Goal: Communication & Community: Answer question/provide support

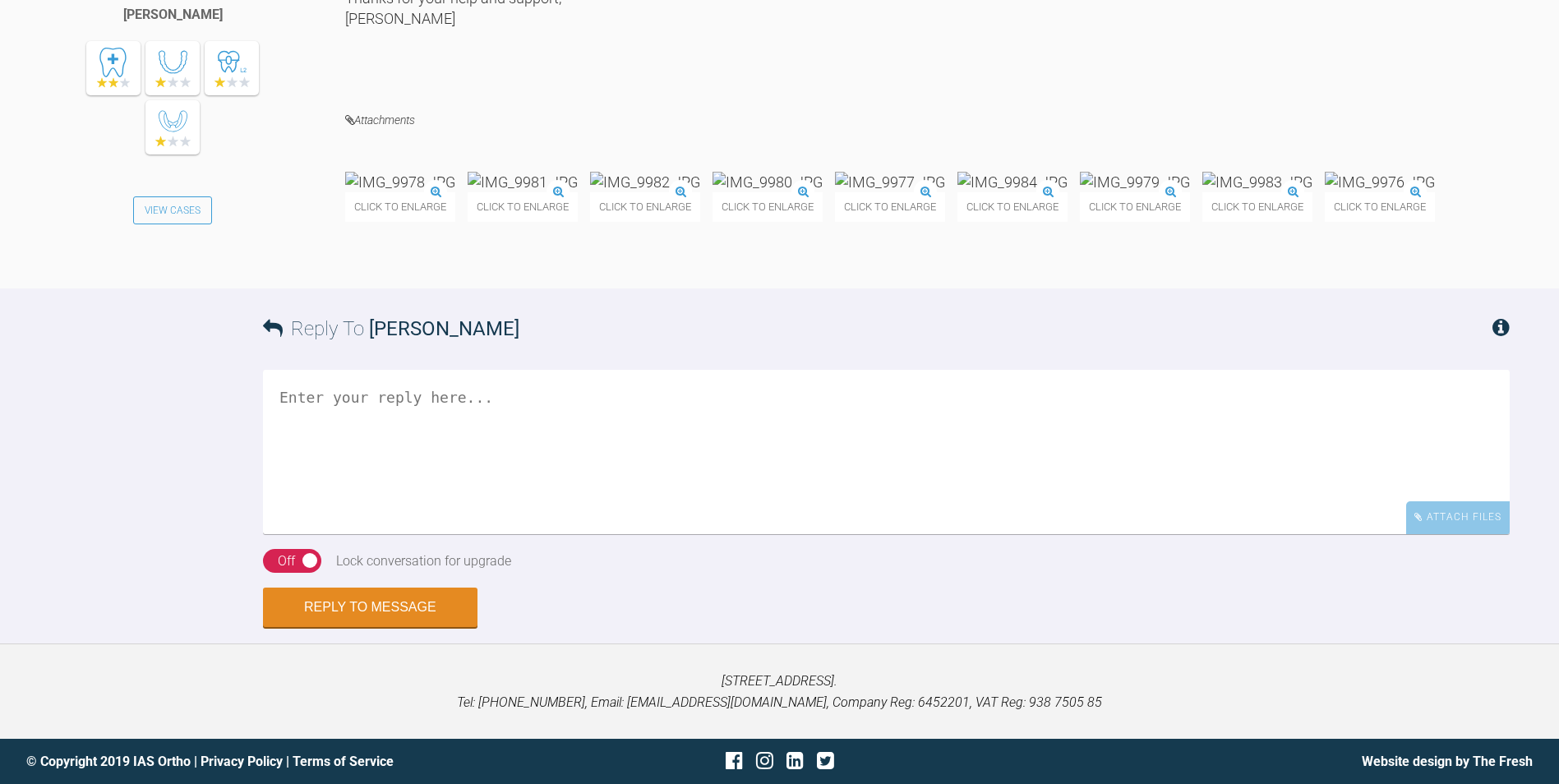
scroll to position [30753, 0]
click at [471, 478] on textarea at bounding box center [887, 452] width 1247 height 165
type textarea "Y"
type textarea "You have to be strict but ultimately it is their responsibility."
click at [414, 629] on button "Reply to Message" at bounding box center [371, 609] width 215 height 40
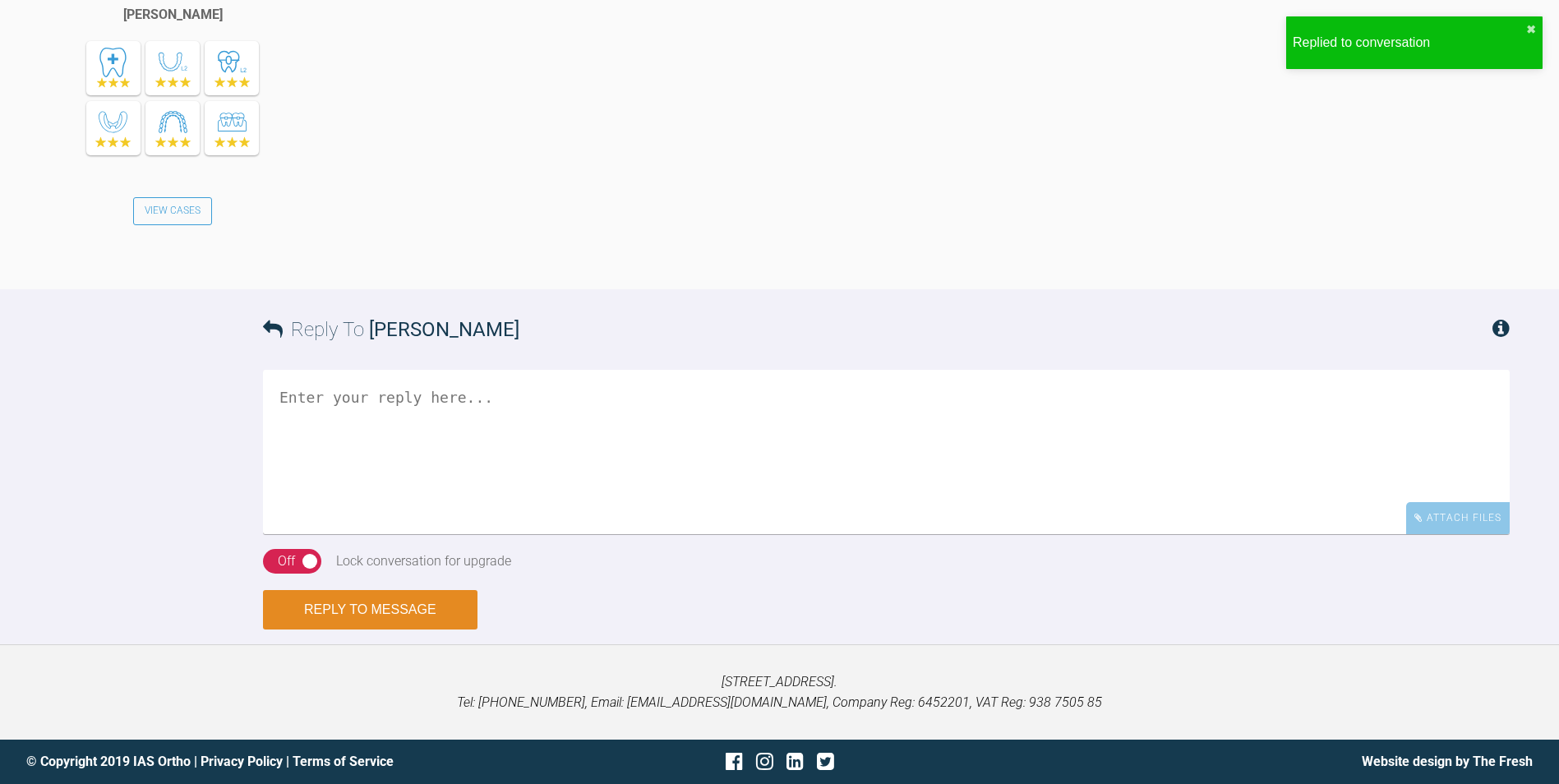
scroll to position [31403, 0]
click at [404, 451] on textarea at bounding box center [887, 452] width 1247 height 165
type textarea "W"
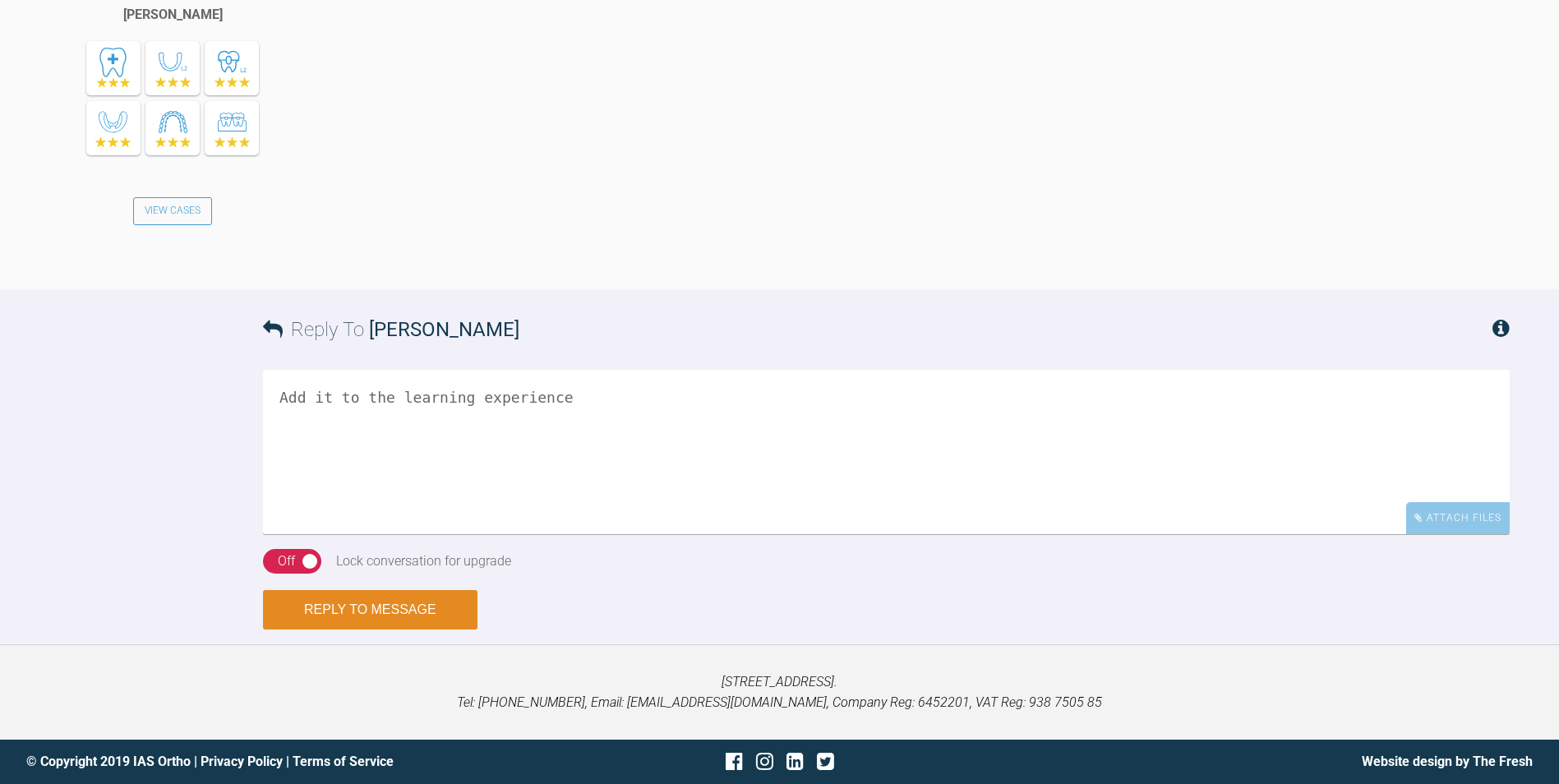
type textarea "Add it to the learning experience"
click at [415, 630] on button "Reply to Message" at bounding box center [371, 610] width 215 height 40
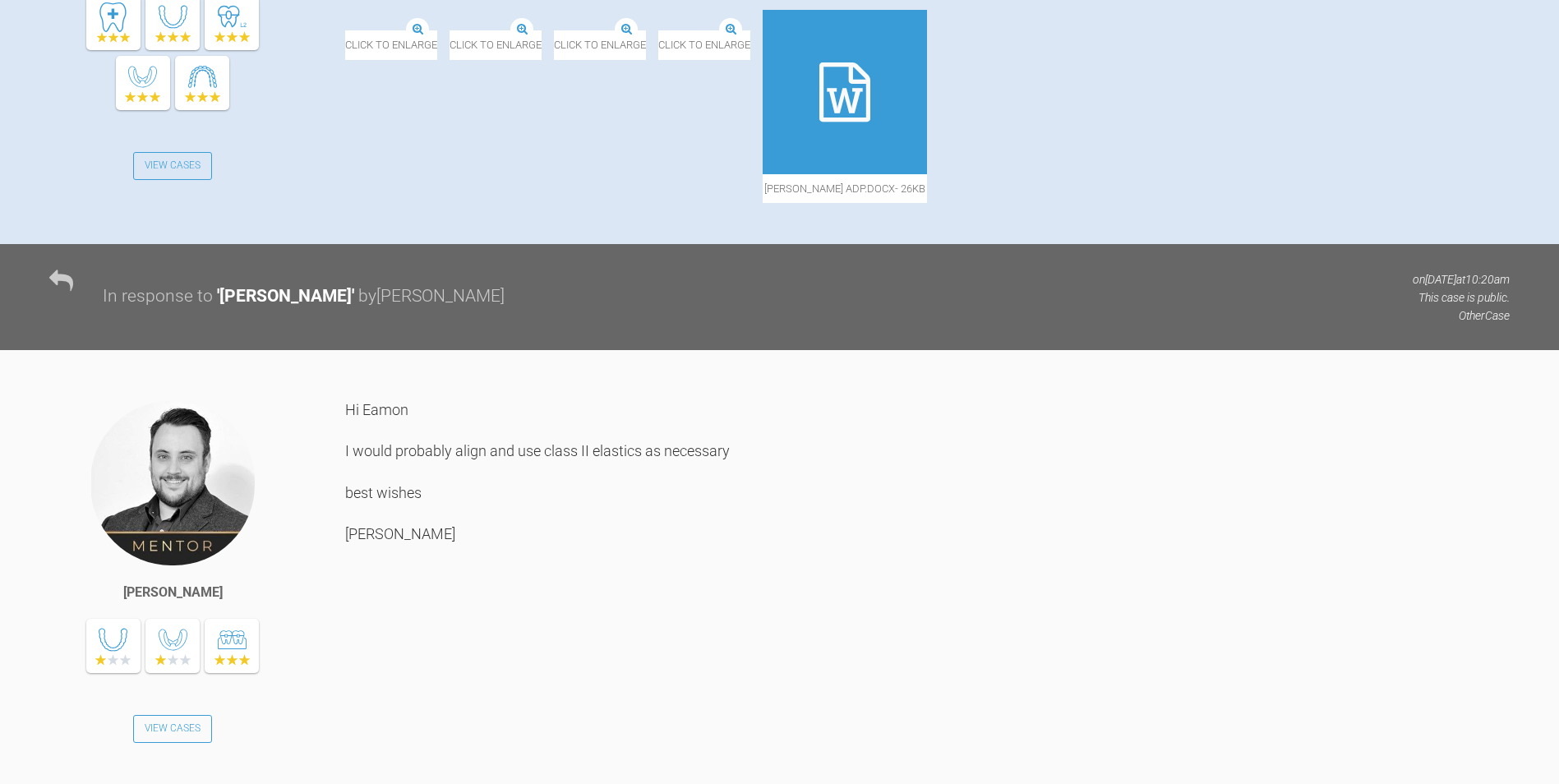
scroll to position [986, 0]
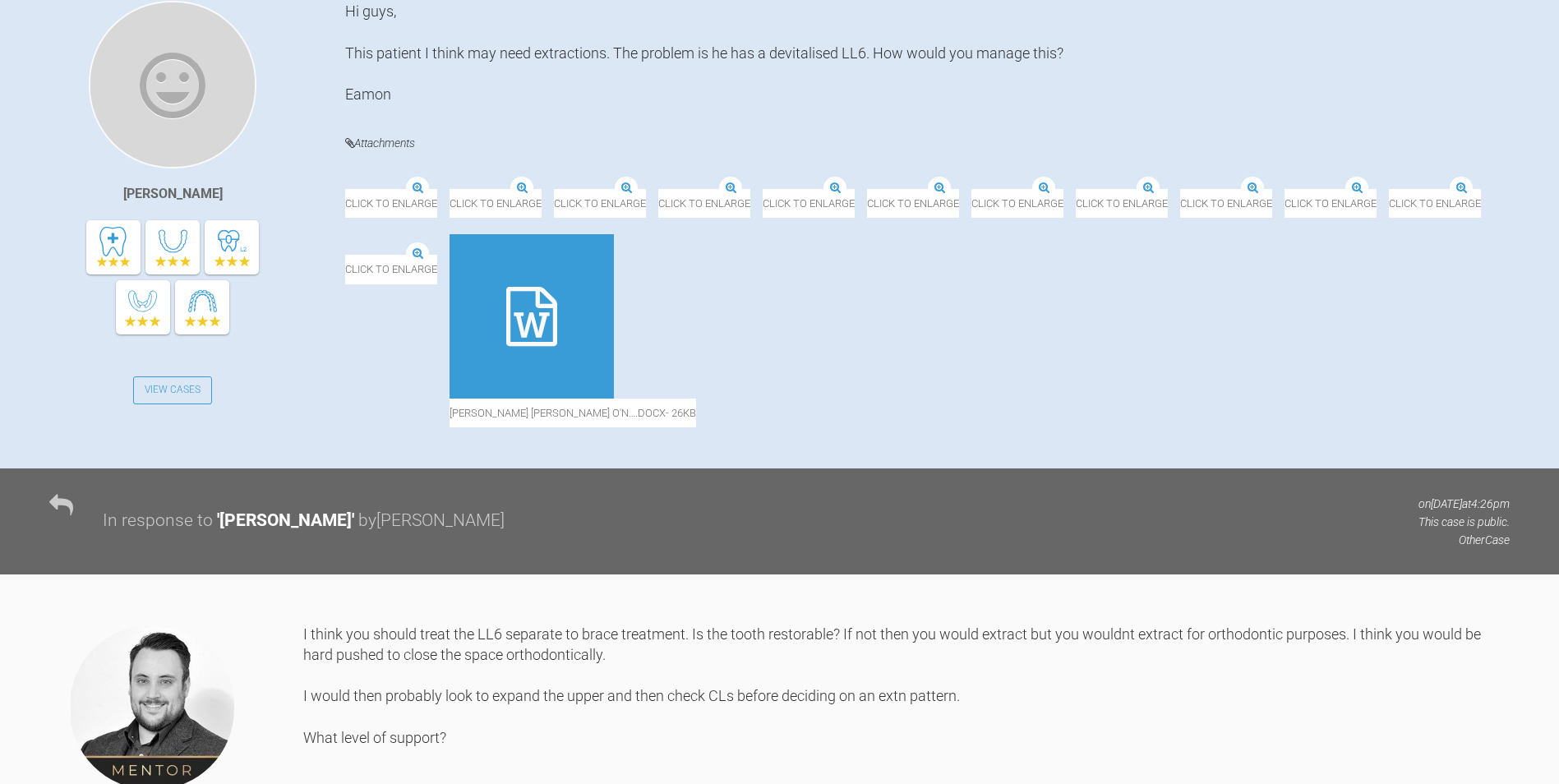
scroll to position [575, 0]
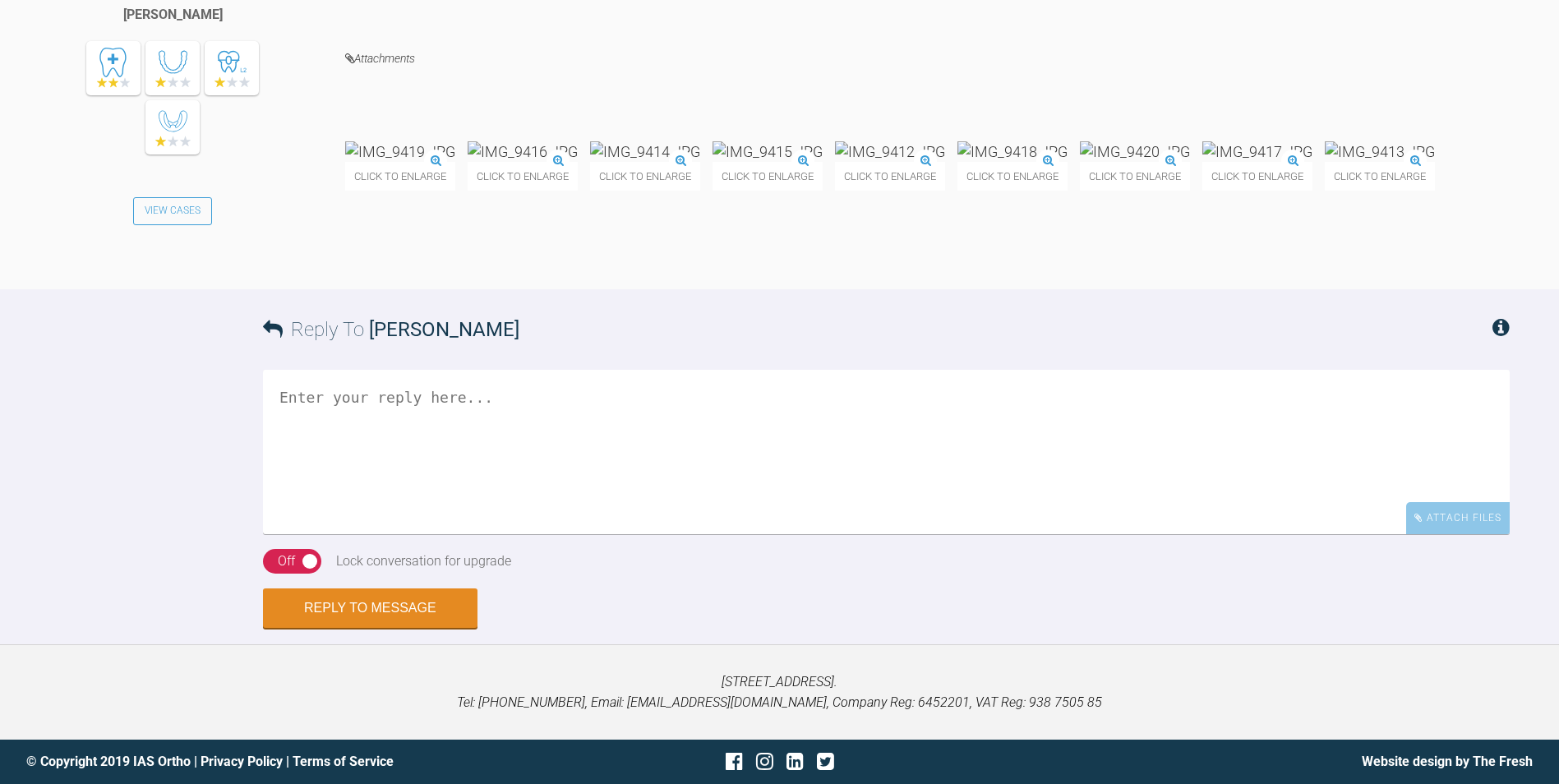
scroll to position [26553, 0]
click at [569, 428] on textarea at bounding box center [887, 452] width 1247 height 165
click at [542, 398] on textarea "You treated this very well." at bounding box center [887, 452] width 1247 height 165
type textarea "You treated this very well. It has been a pleasure working with you."
click at [379, 606] on button "Reply to Message" at bounding box center [371, 610] width 215 height 40
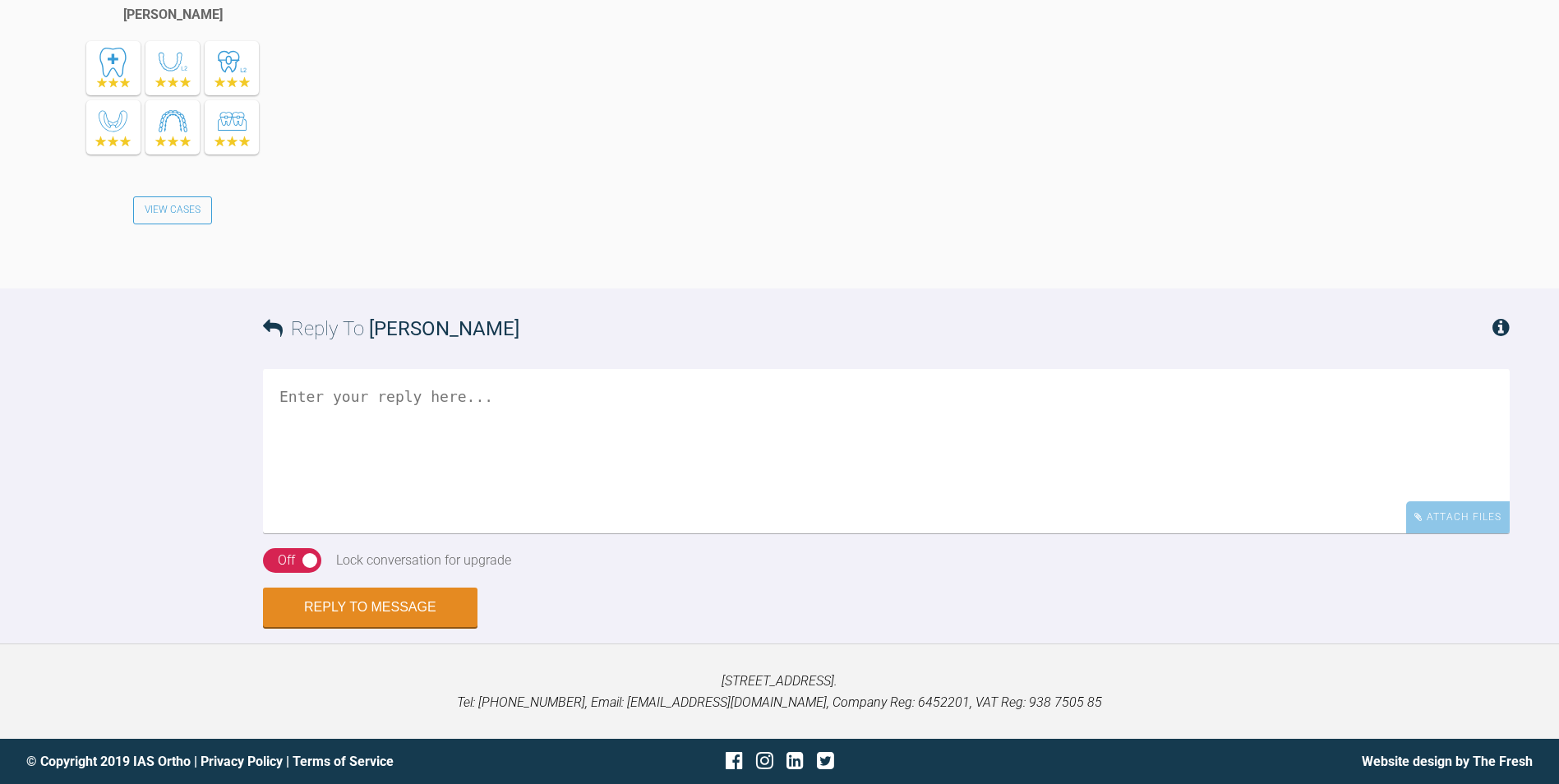
scroll to position [26957, 0]
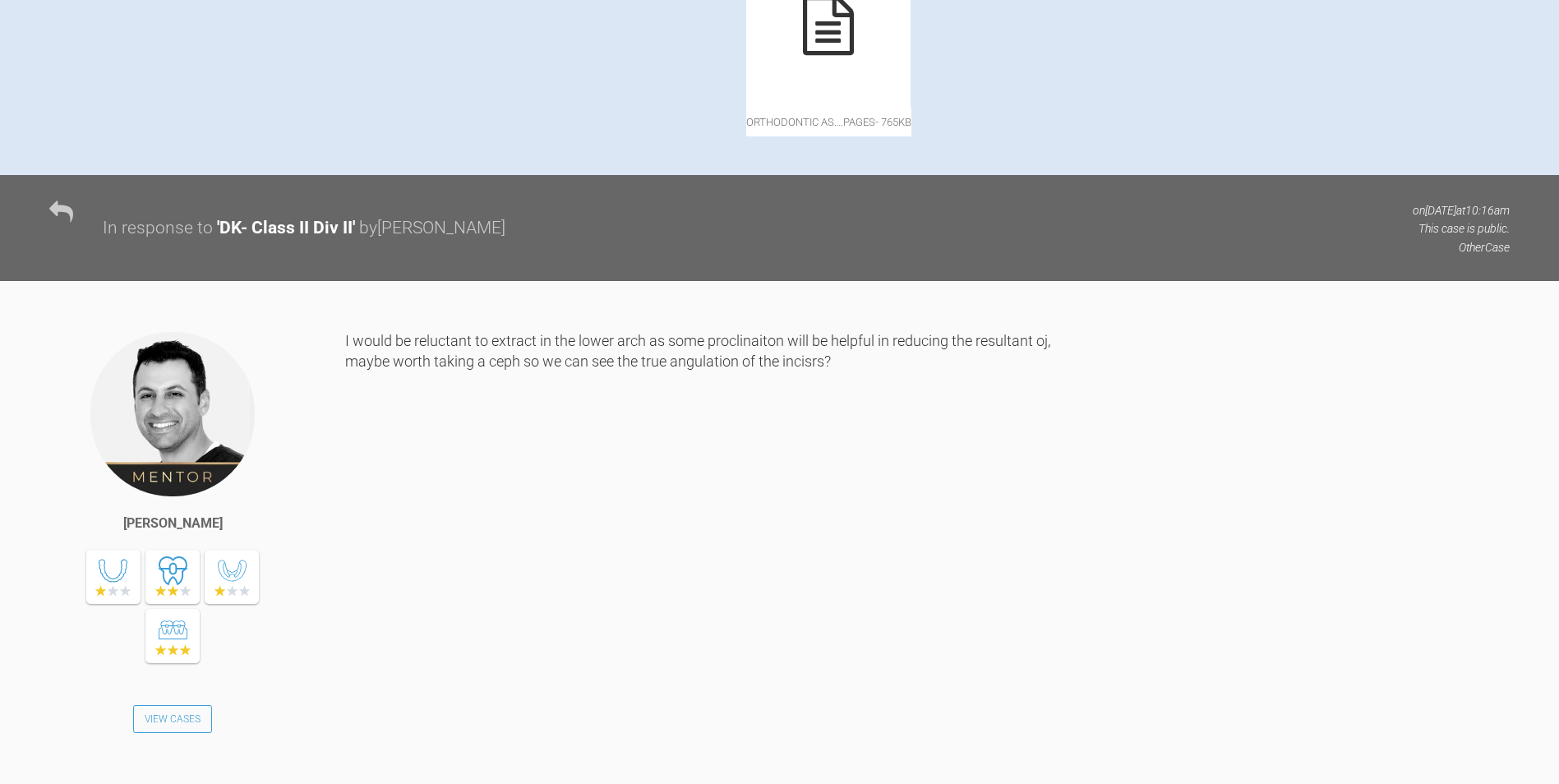
scroll to position [1150, 0]
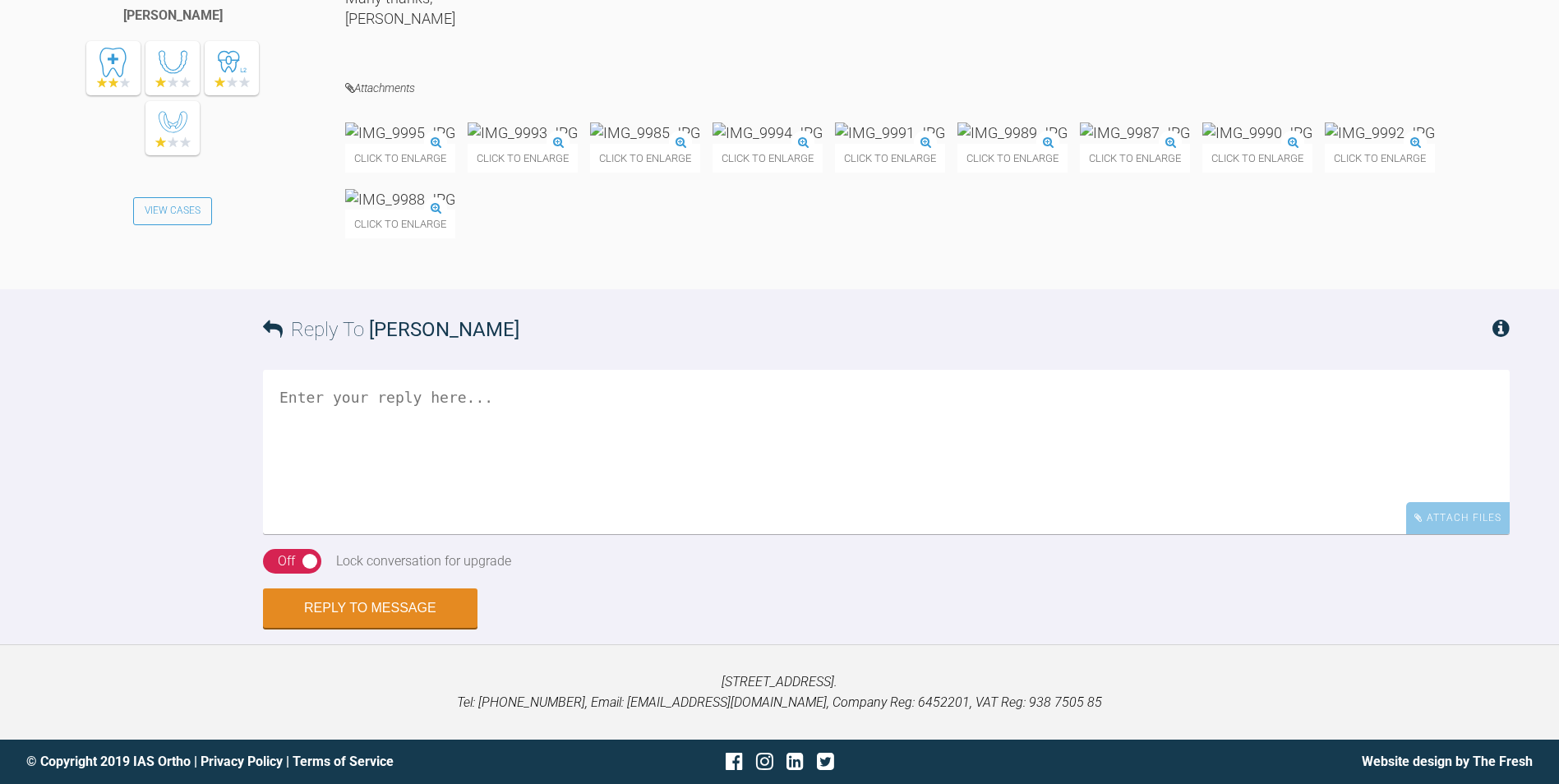
scroll to position [30045, 0]
click at [590, 534] on textarea at bounding box center [887, 452] width 1247 height 165
type textarea "ok - agree with your plan"
click at [414, 609] on button "Reply to Message" at bounding box center [371, 610] width 215 height 40
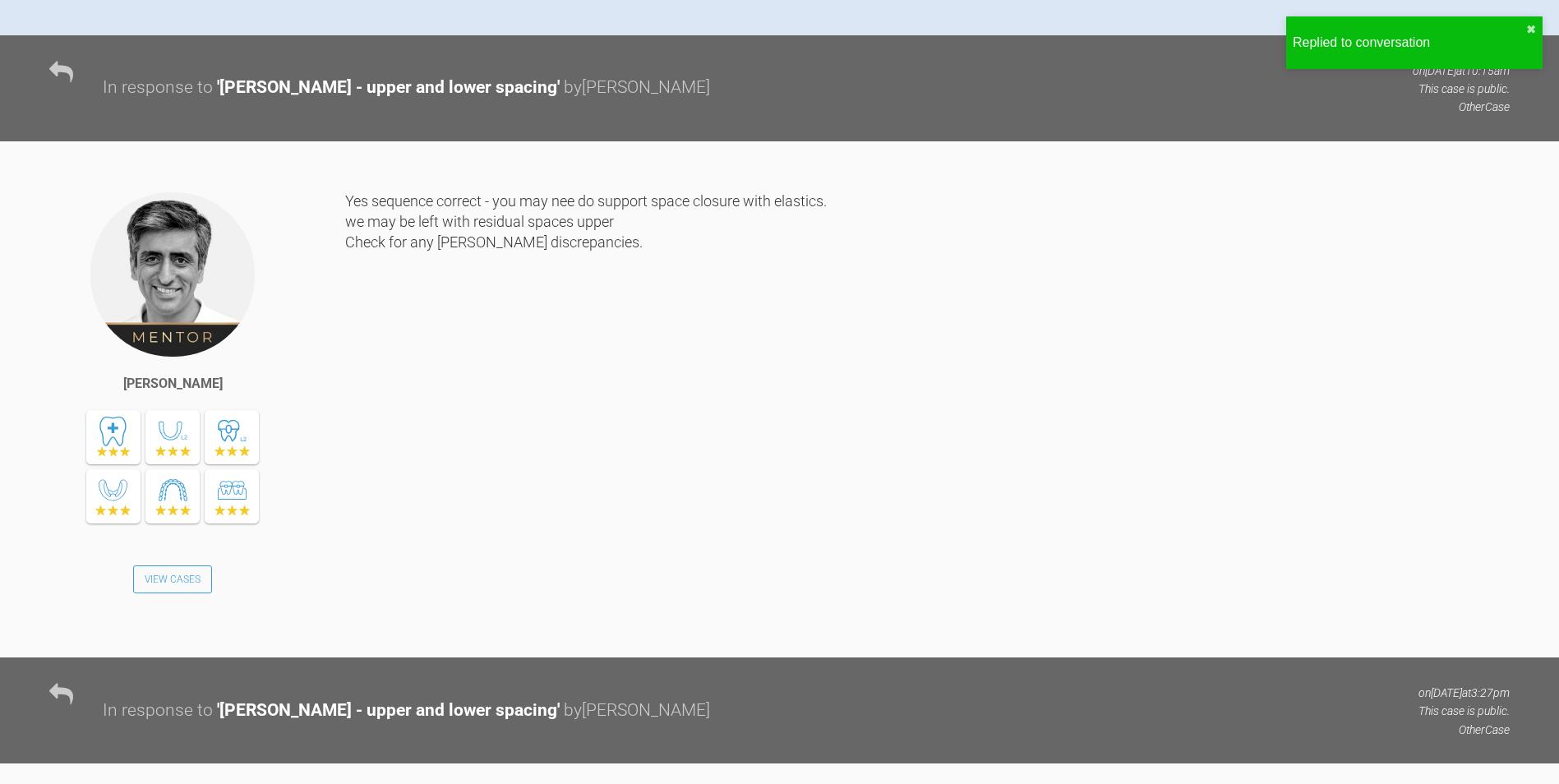
scroll to position [0, 0]
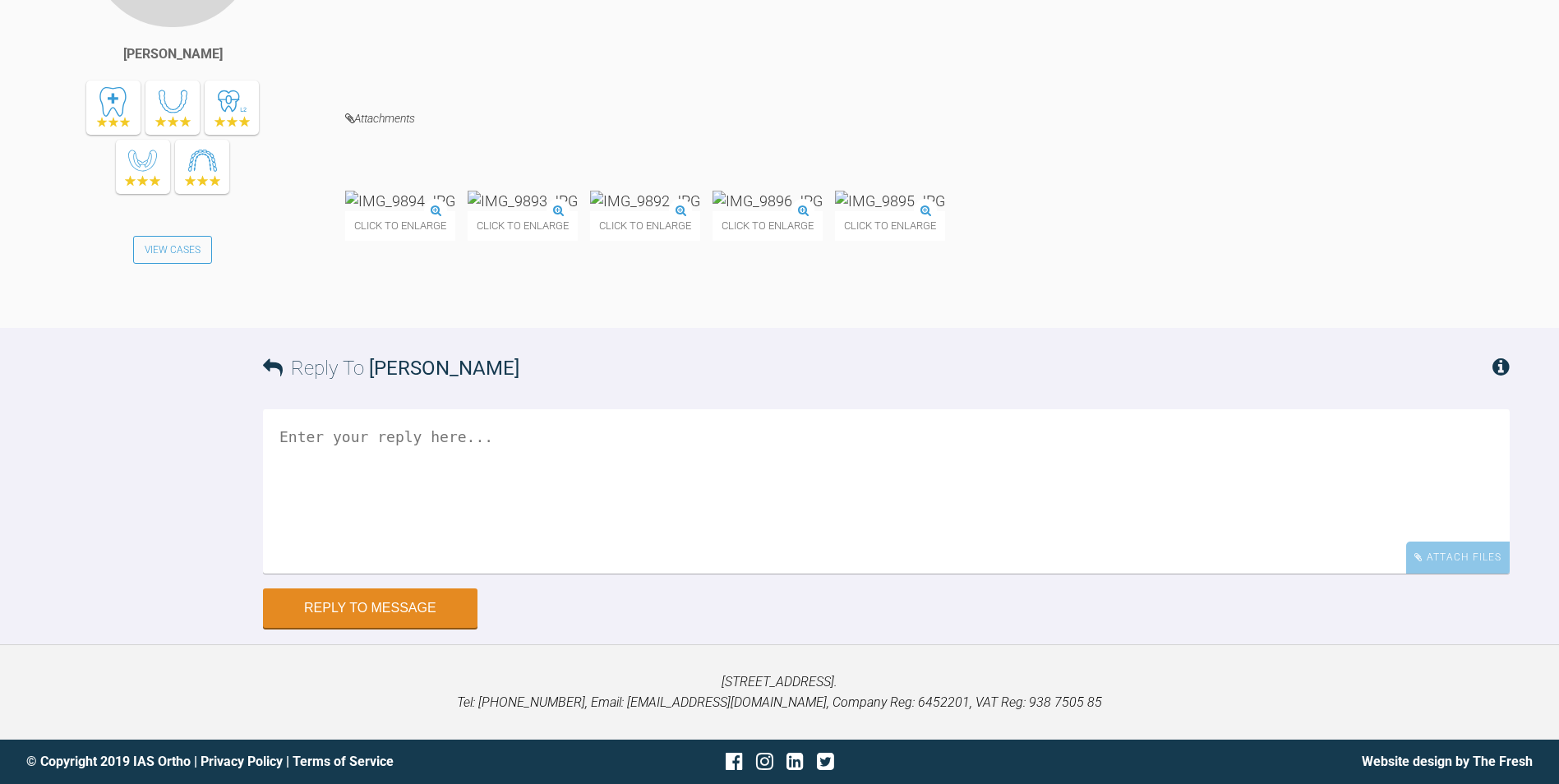
scroll to position [15009, 0]
click at [420, 211] on img at bounding box center [399, 201] width 110 height 21
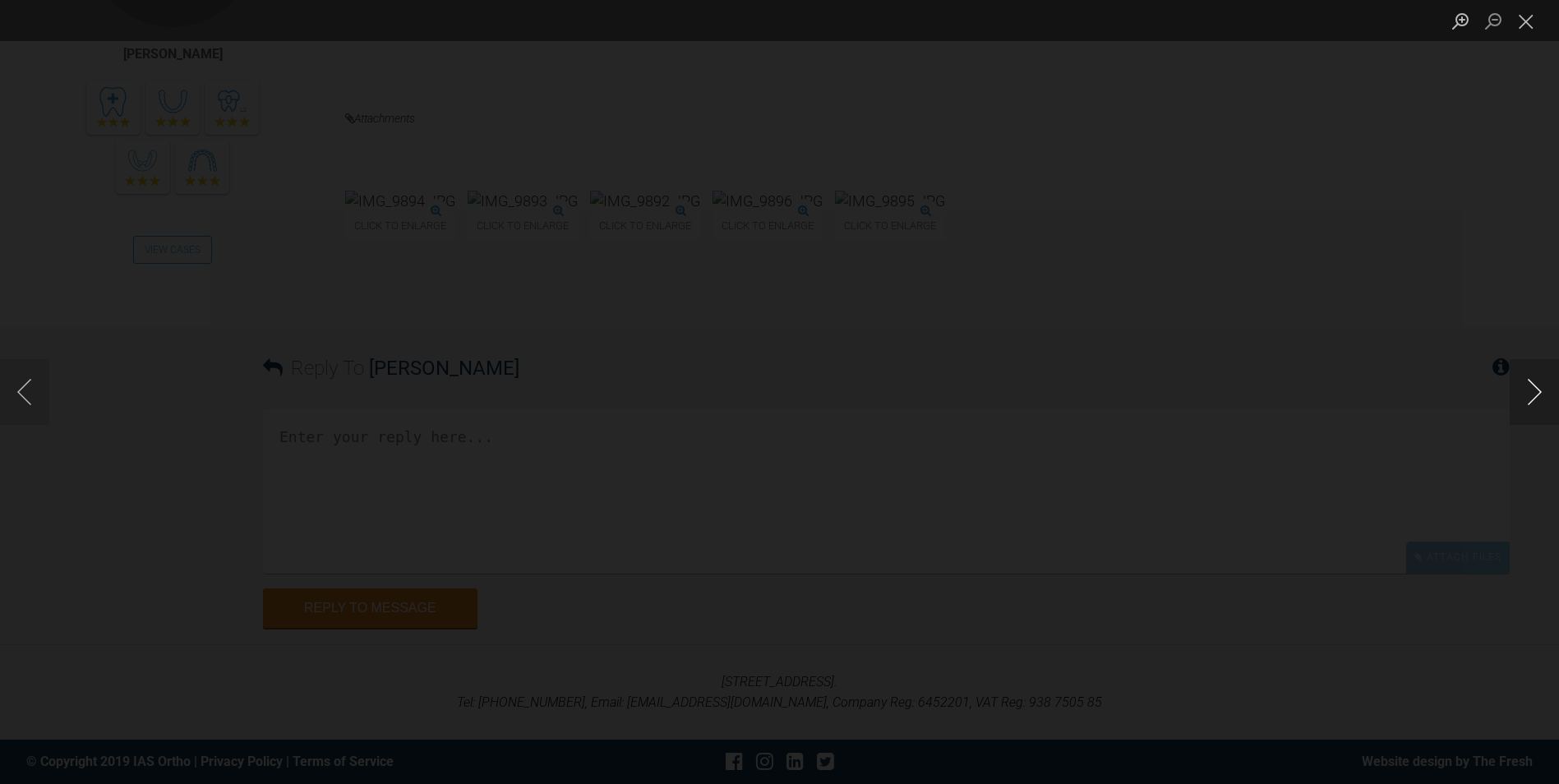
click at [1534, 388] on button "Next image" at bounding box center [1534, 392] width 49 height 66
click at [286, 463] on img "Lightbox" at bounding box center [146, 392] width 281 height 141
click at [291, 353] on img "Lightbox" at bounding box center [9, 223] width 565 height 283
click at [1530, 18] on button "Close lightbox" at bounding box center [1526, 21] width 33 height 29
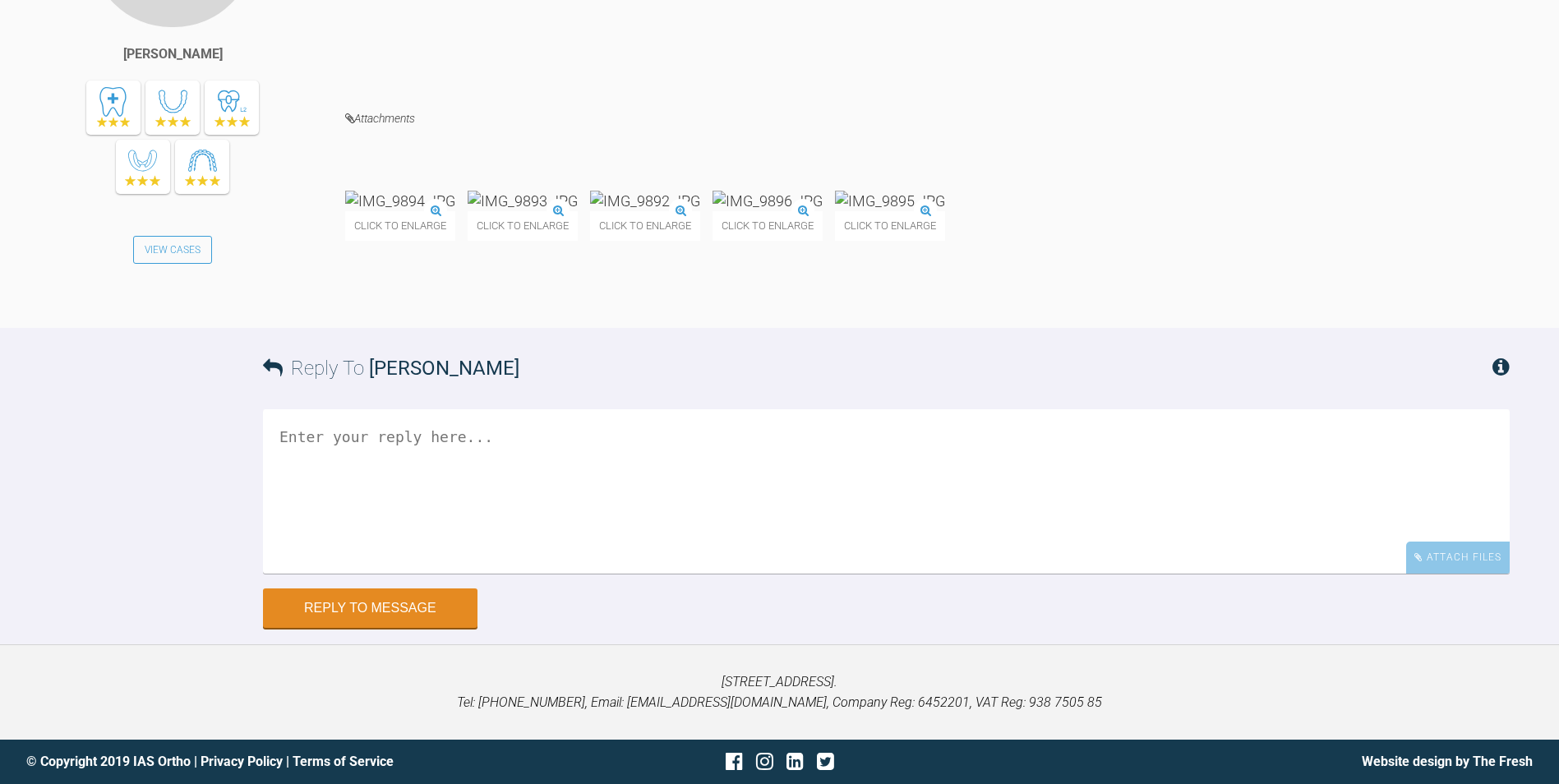
click at [700, 211] on img at bounding box center [645, 201] width 110 height 21
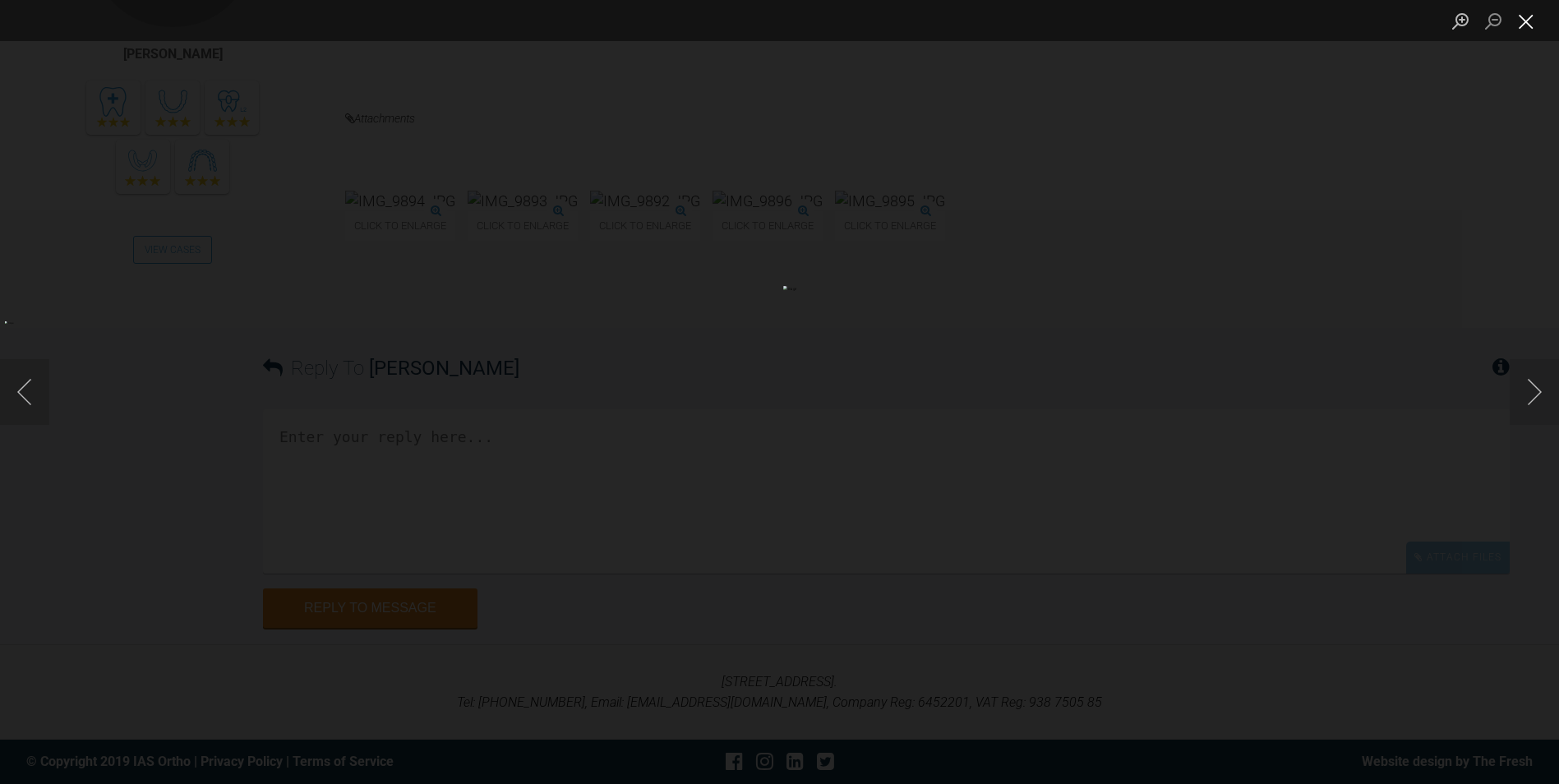
click at [1517, 23] on button "Close lightbox" at bounding box center [1526, 21] width 33 height 29
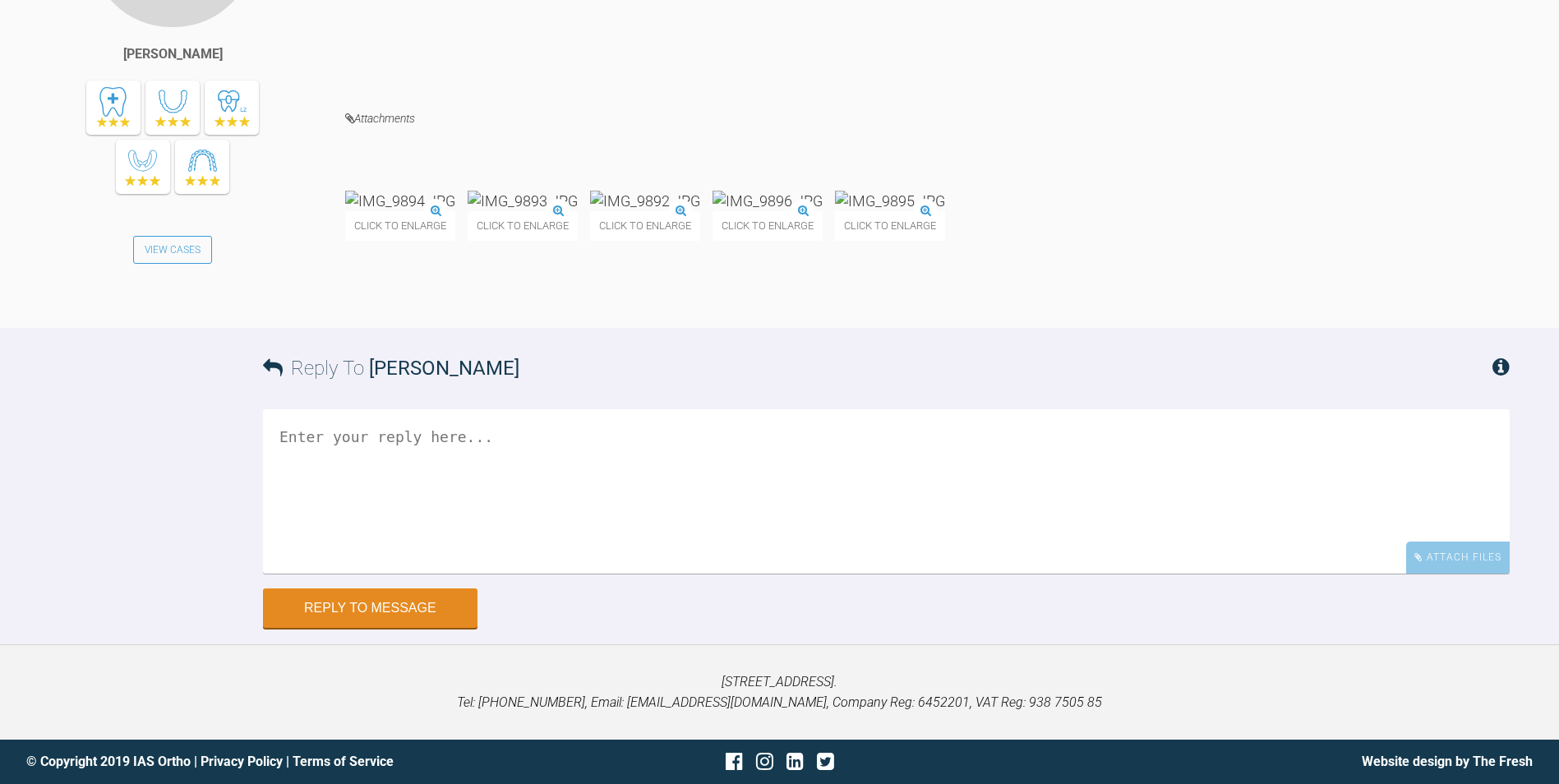
scroll to position [15256, 0]
click at [511, 573] on textarea at bounding box center [887, 491] width 1247 height 165
click at [504, 573] on textarea at bounding box center [887, 491] width 1247 height 165
type textarea "T"
click at [543, 573] on textarea "This is correct lets hope the bite settle and" at bounding box center [887, 491] width 1247 height 165
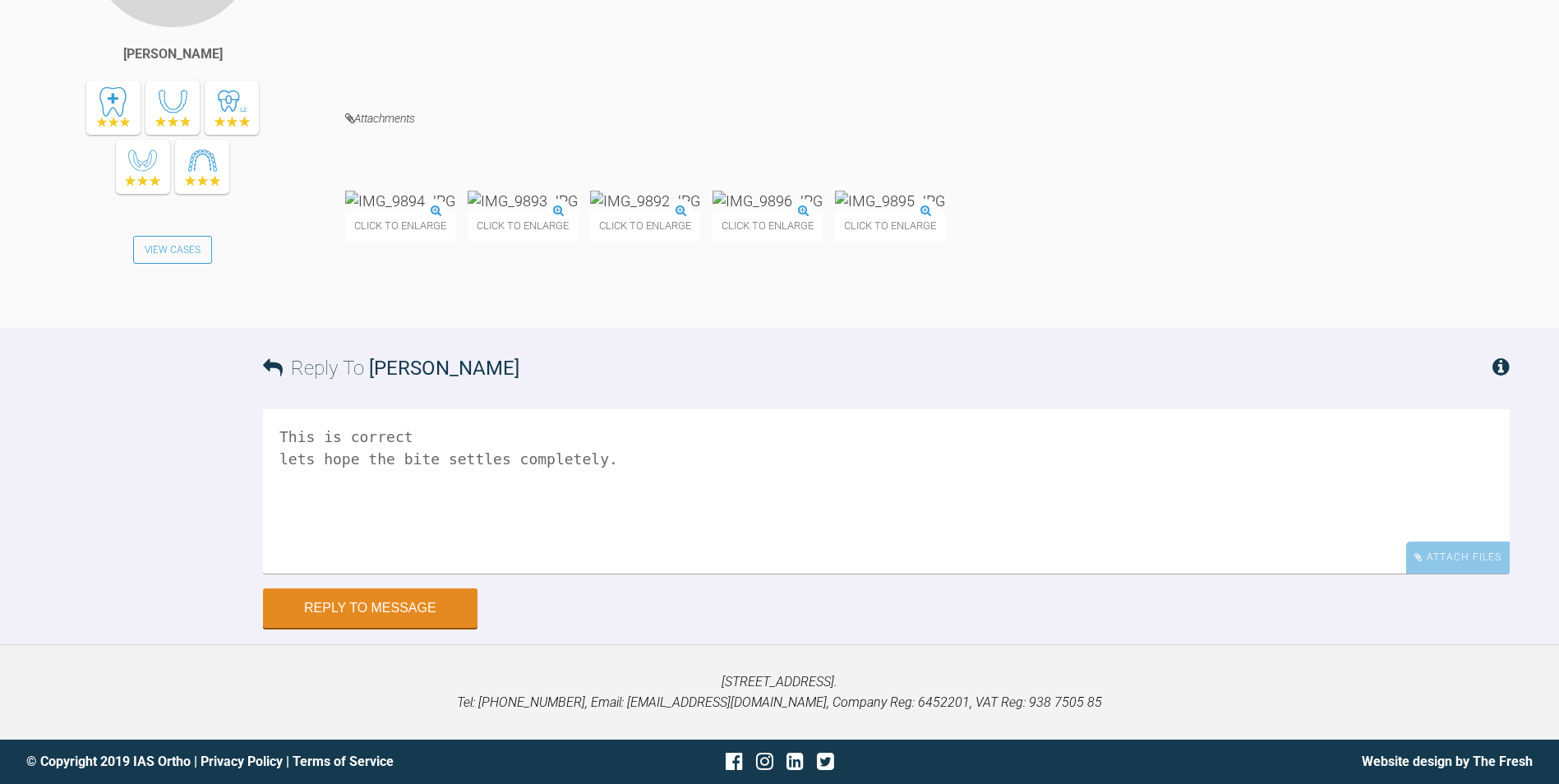
click at [283, 573] on textarea "This is correct lets hope the bite settles completely." at bounding box center [887, 491] width 1247 height 165
click at [578, 211] on img at bounding box center [523, 201] width 110 height 21
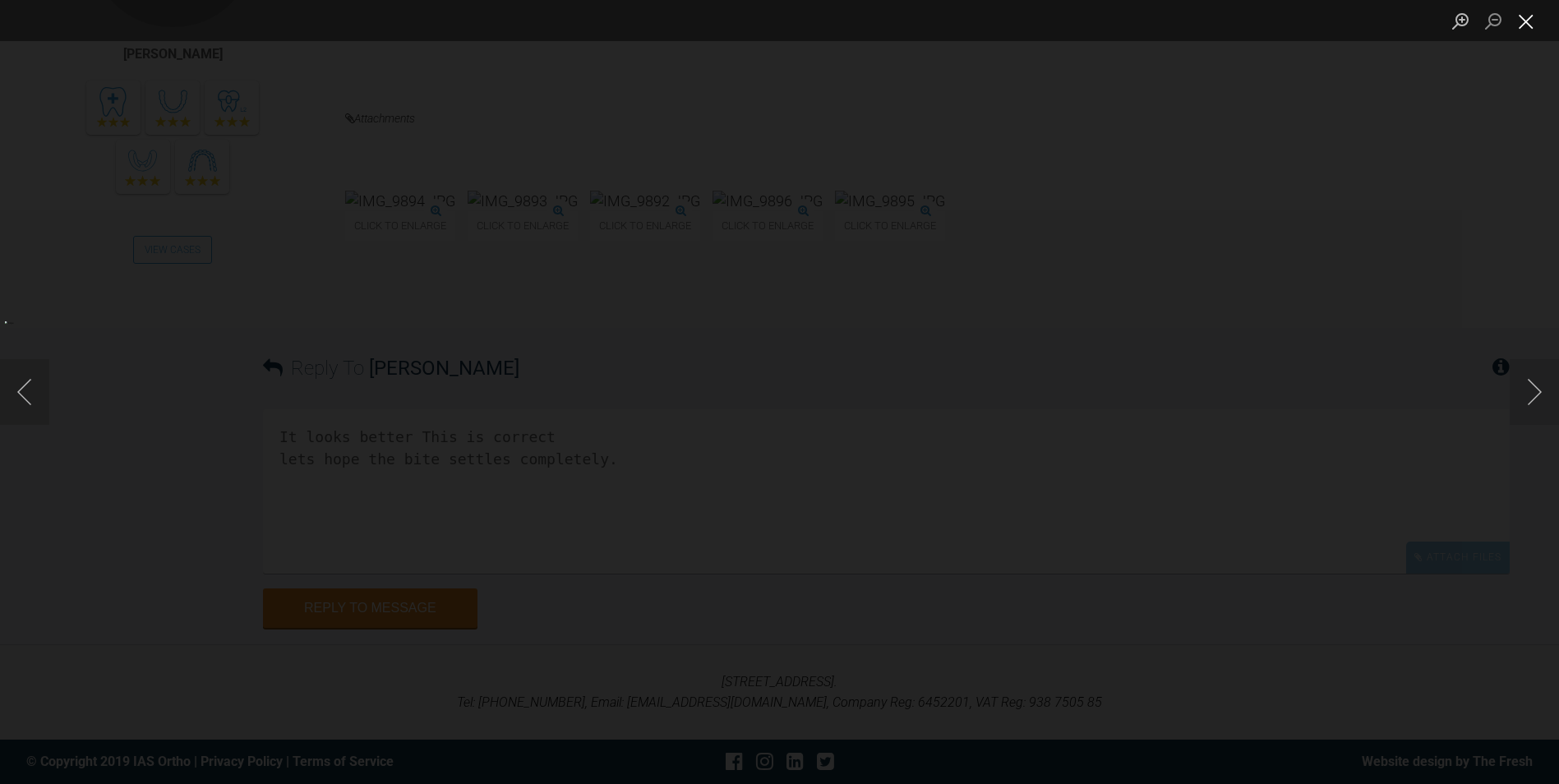
click at [1522, 25] on button "Close lightbox" at bounding box center [1526, 21] width 33 height 29
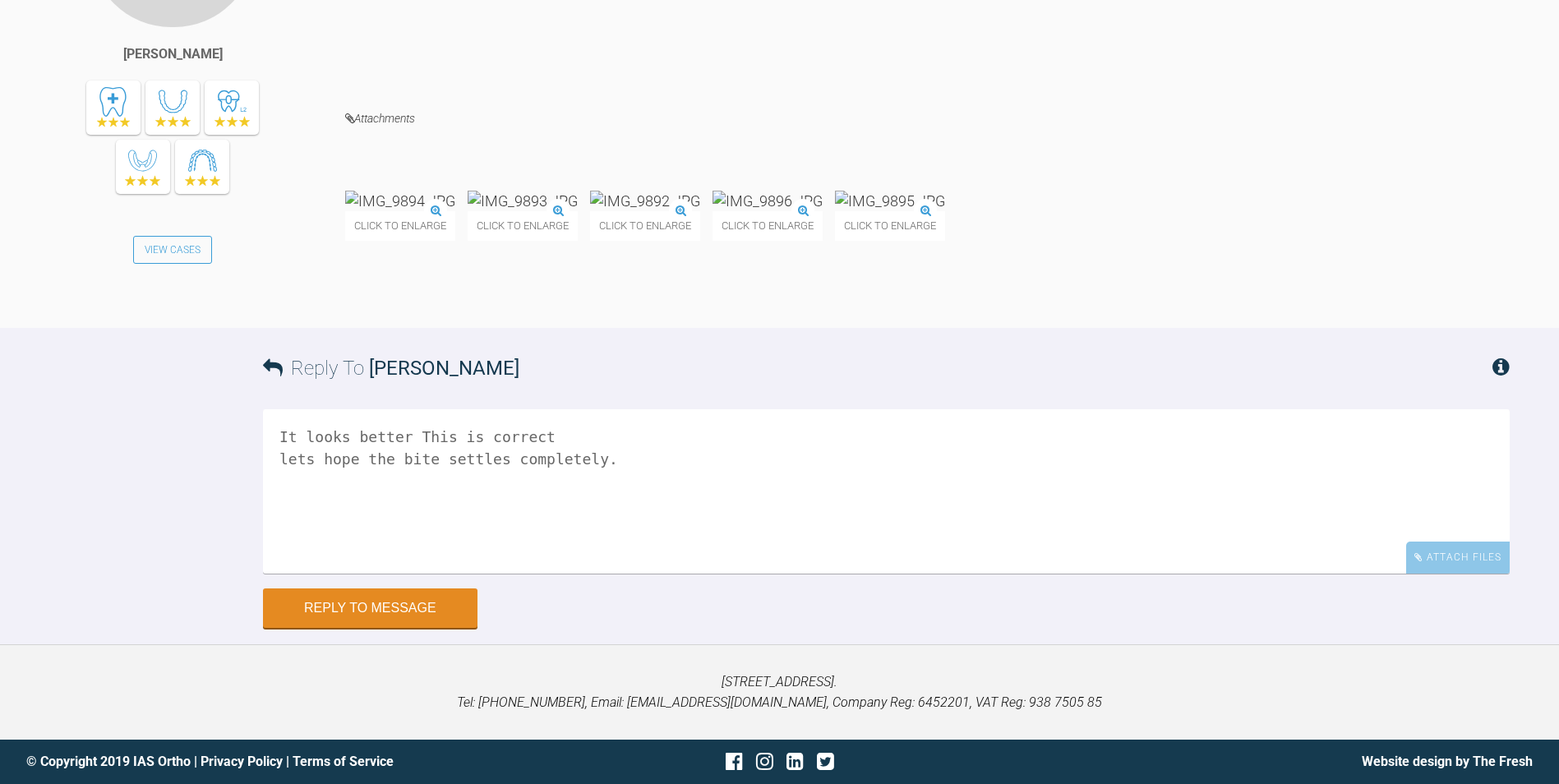
drag, startPoint x: 555, startPoint y: 518, endPoint x: 412, endPoint y: 515, distance: 143.0
click at [412, 515] on textarea "It looks better This is correct lets hope the bite settles completely." at bounding box center [887, 491] width 1247 height 165
click at [640, 541] on textarea "It looks better This is correct lets hope the bite settles completely." at bounding box center [887, 491] width 1247 height 165
click at [545, 515] on textarea "It looks better This is correct lets hope the bite settles completely." at bounding box center [887, 491] width 1247 height 165
click at [603, 537] on textarea "It looks better This is correct lets hope the bite settles completely." at bounding box center [887, 491] width 1247 height 165
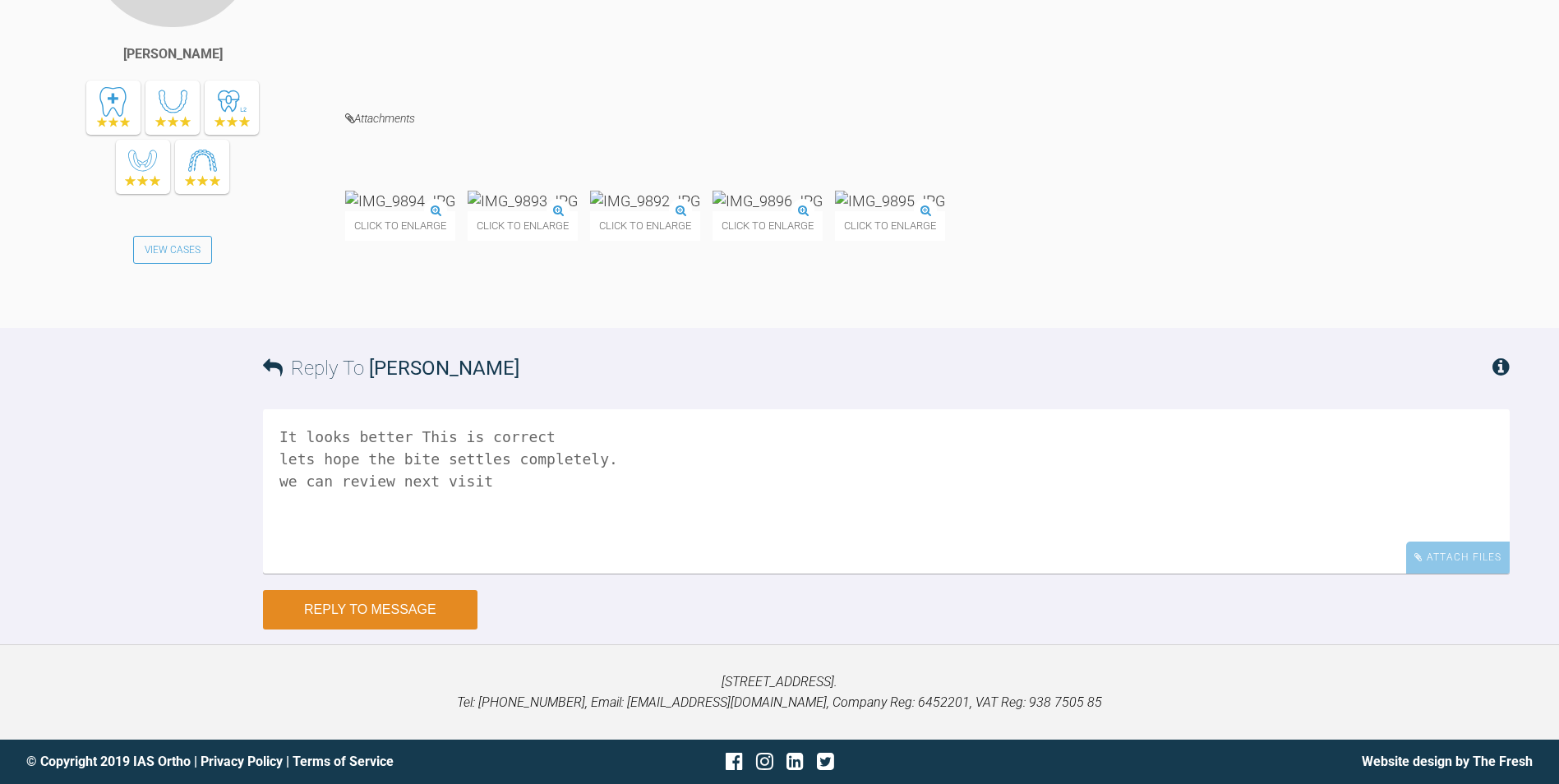
type textarea "It looks better This is correct lets hope the bite settles completely. we can r…"
click at [385, 630] on button "Reply to Message" at bounding box center [371, 610] width 215 height 40
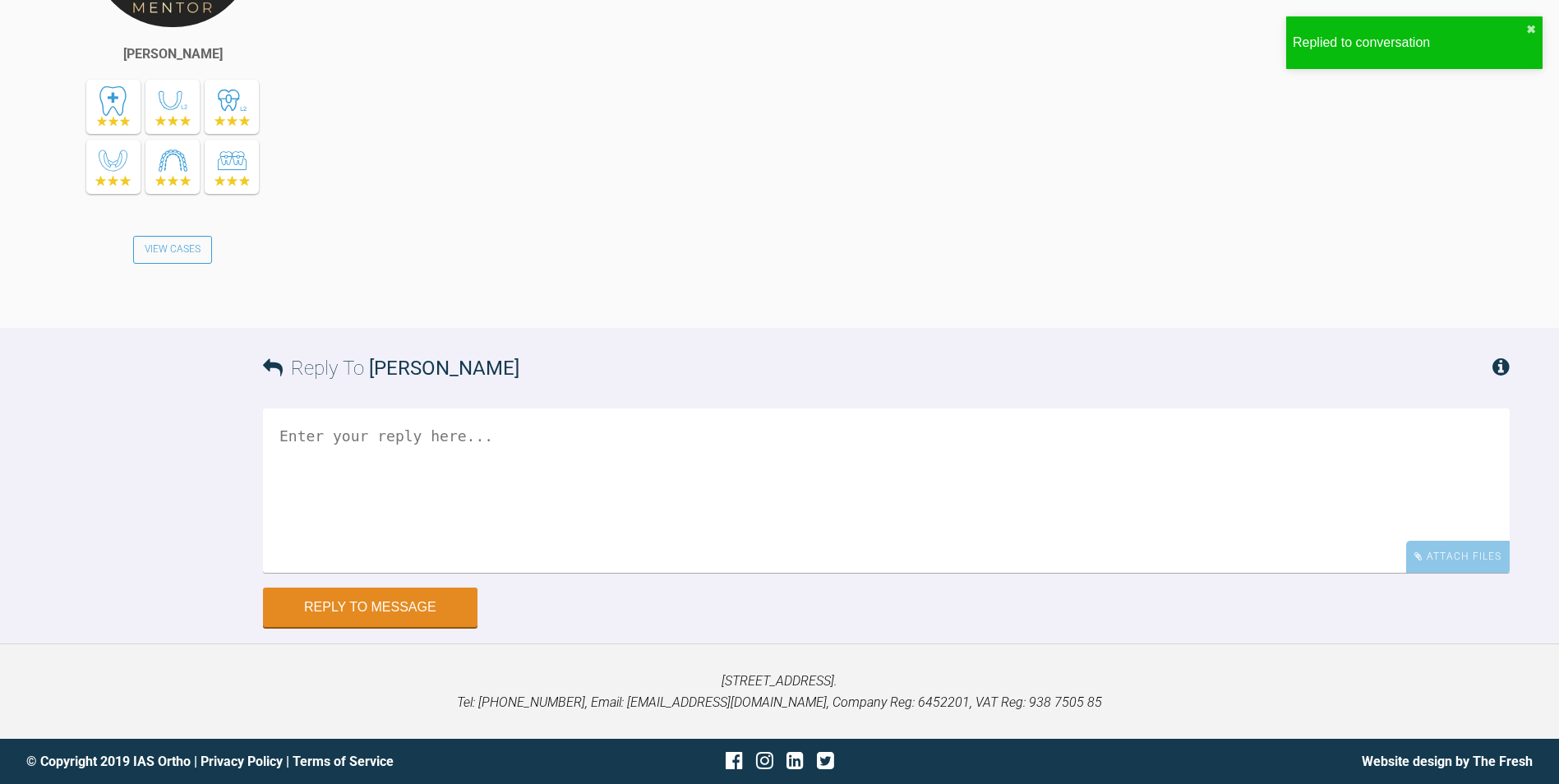
scroll to position [16027, 0]
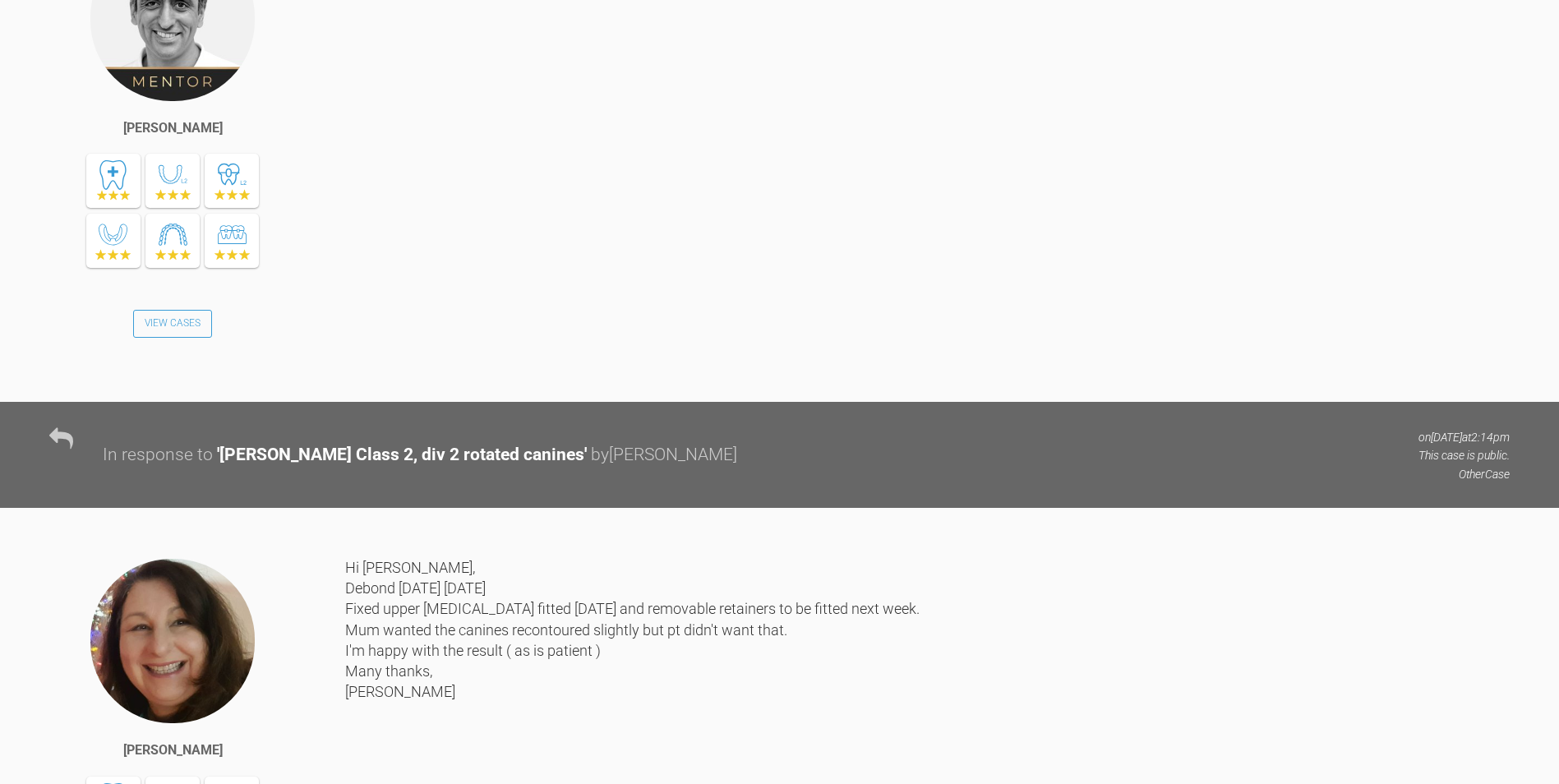
scroll to position [28141, 0]
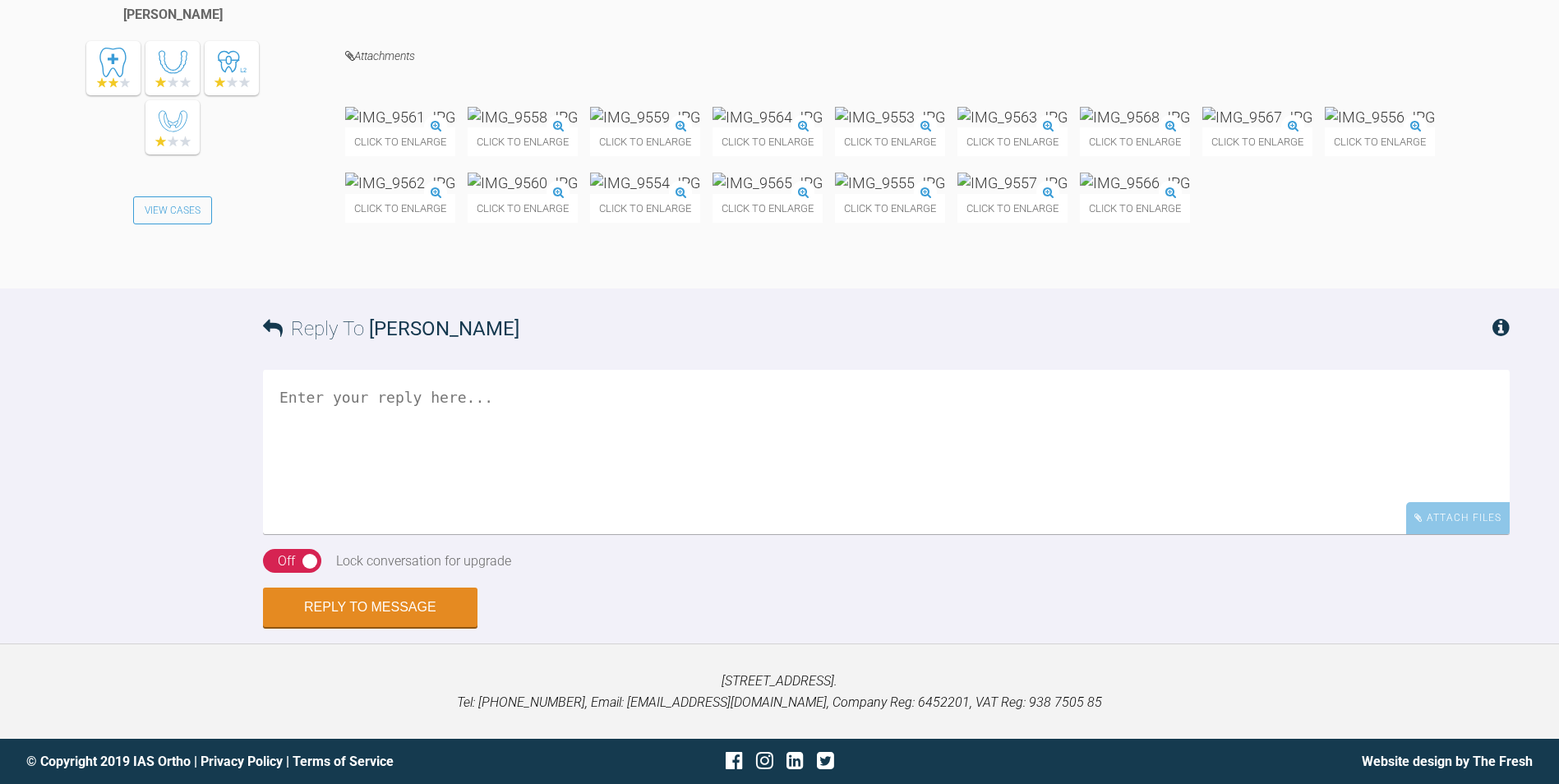
click at [722, 462] on textarea at bounding box center [887, 452] width 1247 height 165
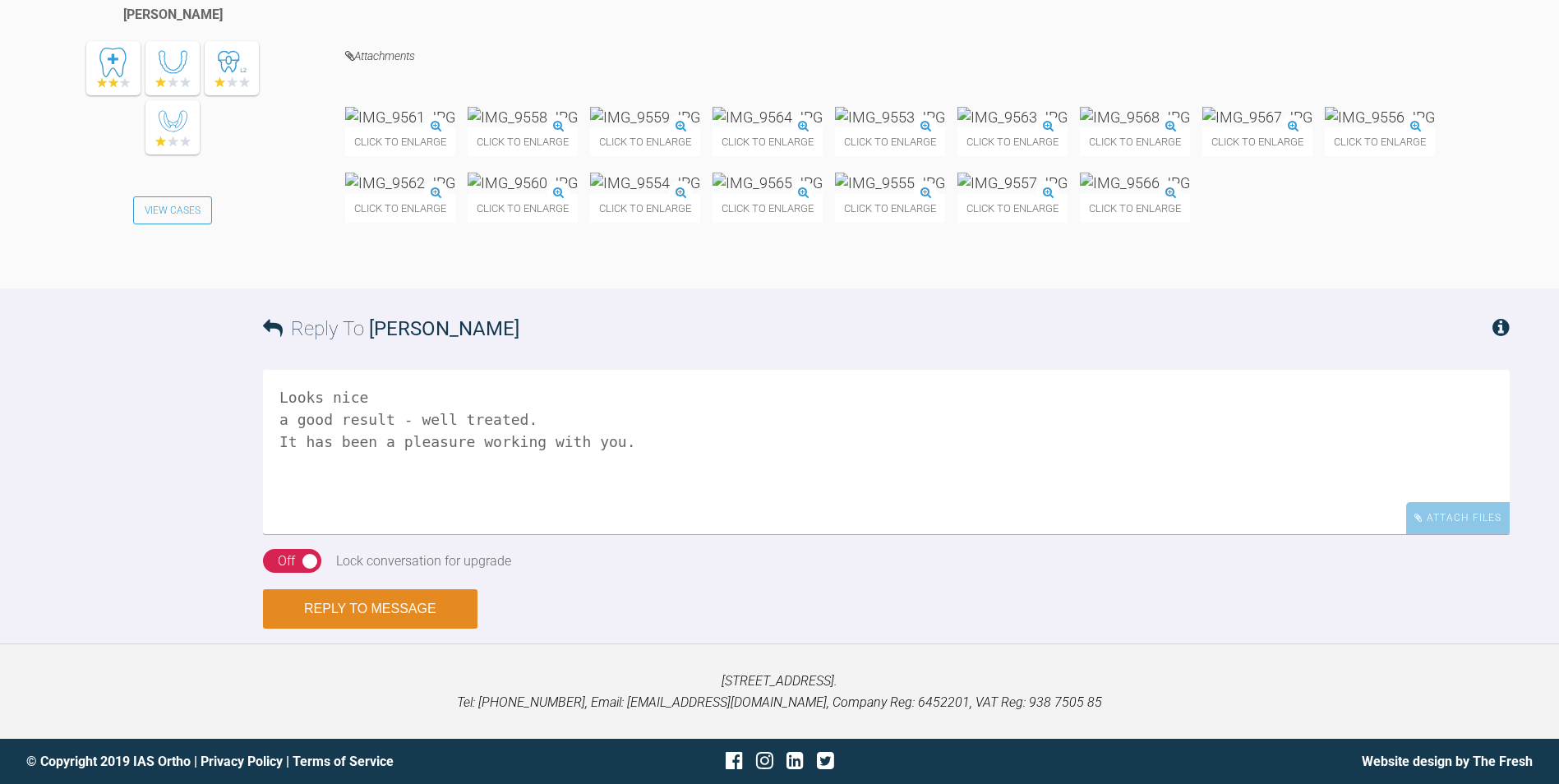
type textarea "Looks nice a good result - well treated. It has been a pleasure working with yo…"
click at [396, 605] on button "Reply to Message" at bounding box center [371, 609] width 215 height 40
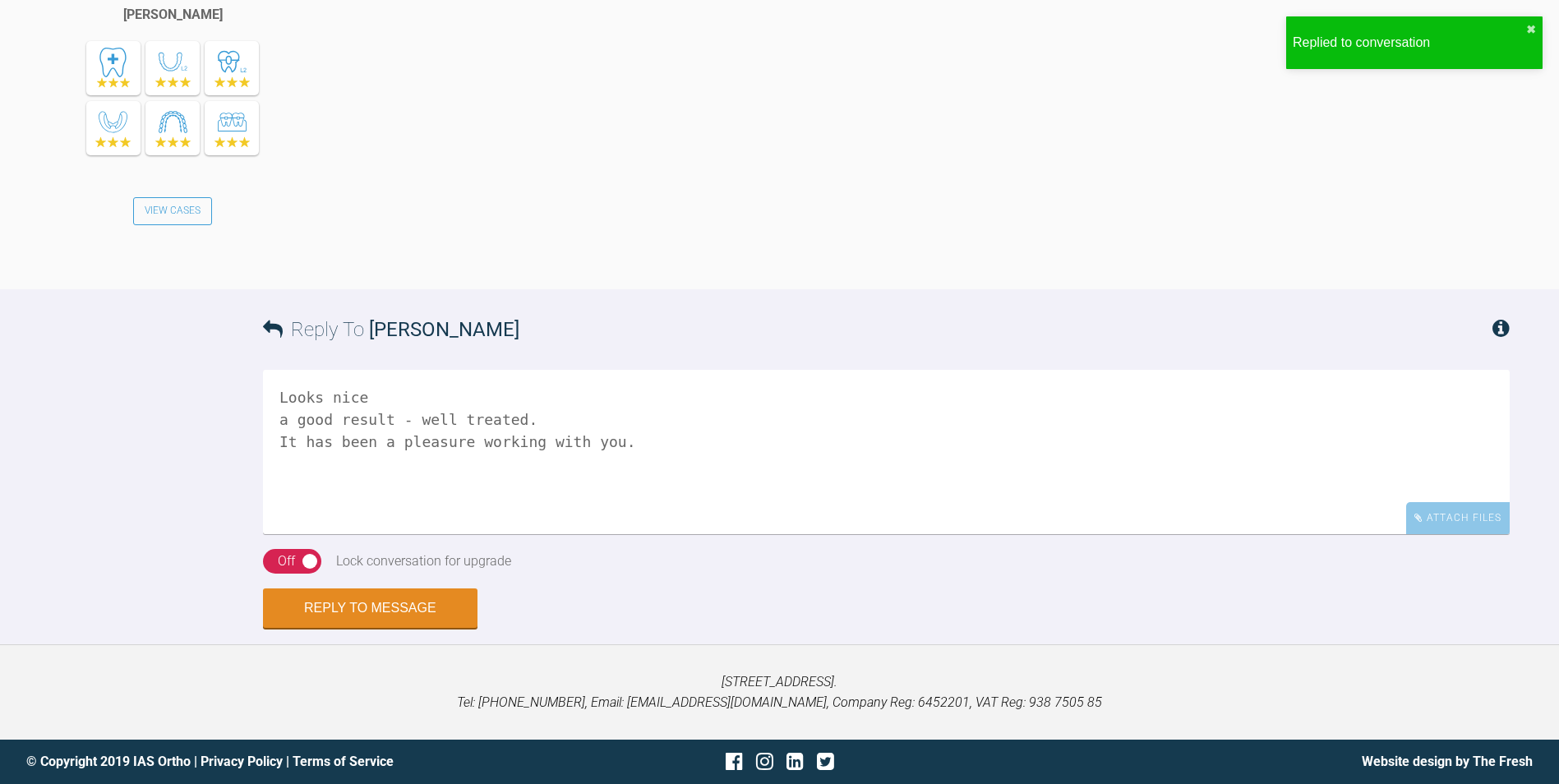
scroll to position [28709, 0]
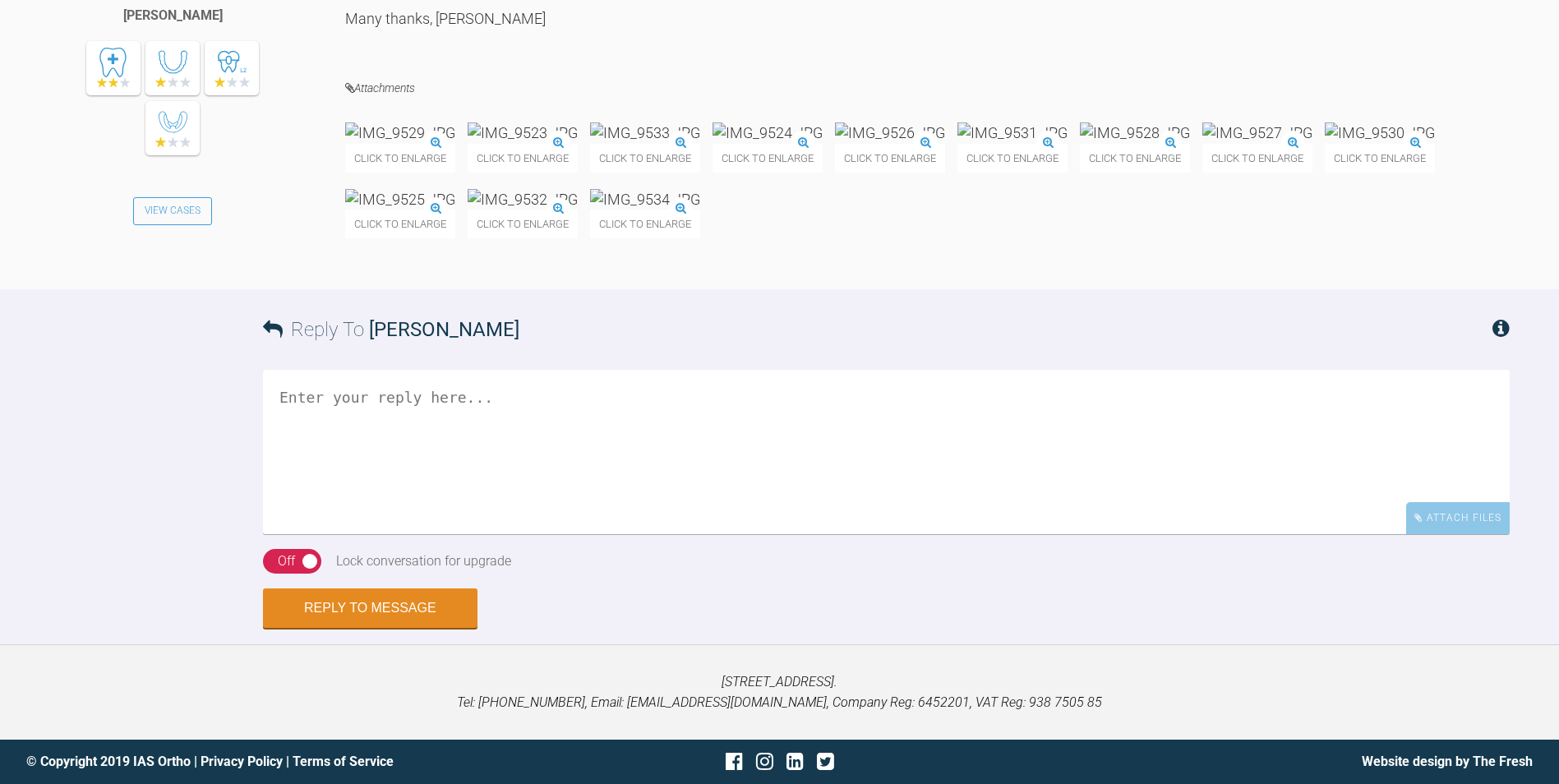
scroll to position [29070, 0]
click at [557, 463] on textarea at bounding box center [887, 452] width 1247 height 165
type textarea "ok - lets see how it goes."
click at [395, 598] on button "Reply to Message" at bounding box center [371, 610] width 215 height 40
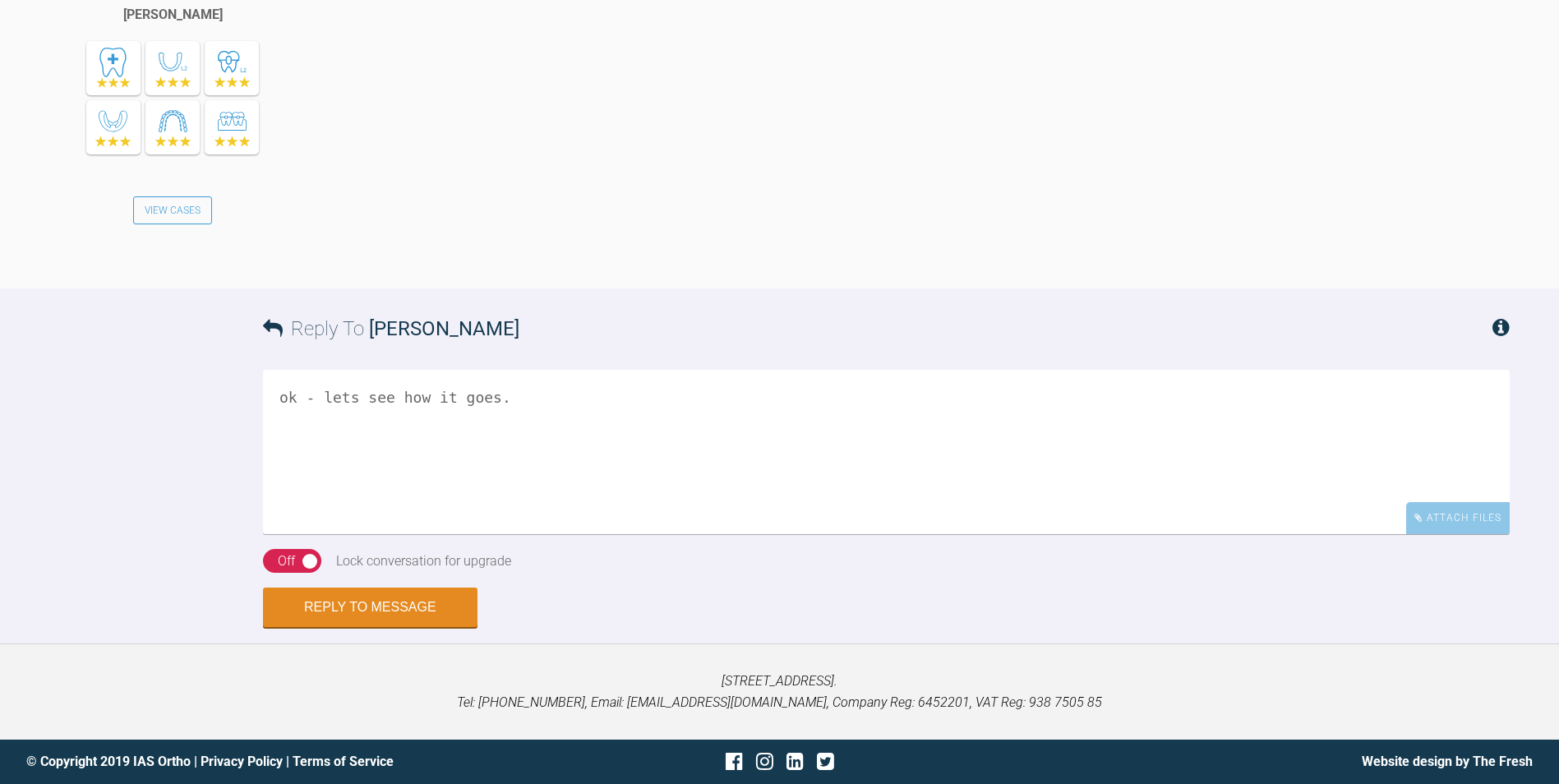
scroll to position [29124, 0]
